Goal: Navigation & Orientation: Find specific page/section

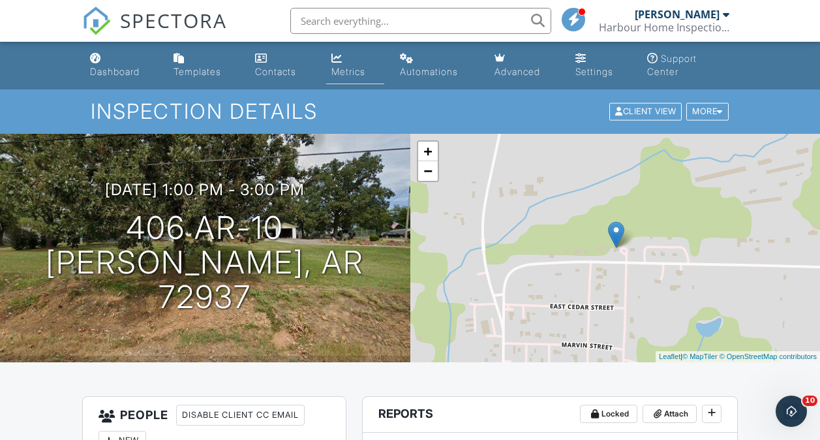
click at [351, 72] on div "Metrics" at bounding box center [348, 71] width 34 height 11
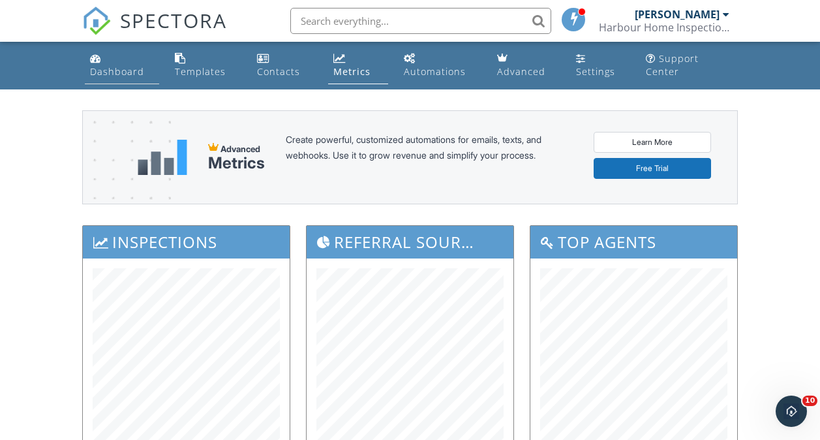
click at [130, 76] on div "Dashboard" at bounding box center [117, 71] width 54 height 12
